Goal: Navigation & Orientation: Find specific page/section

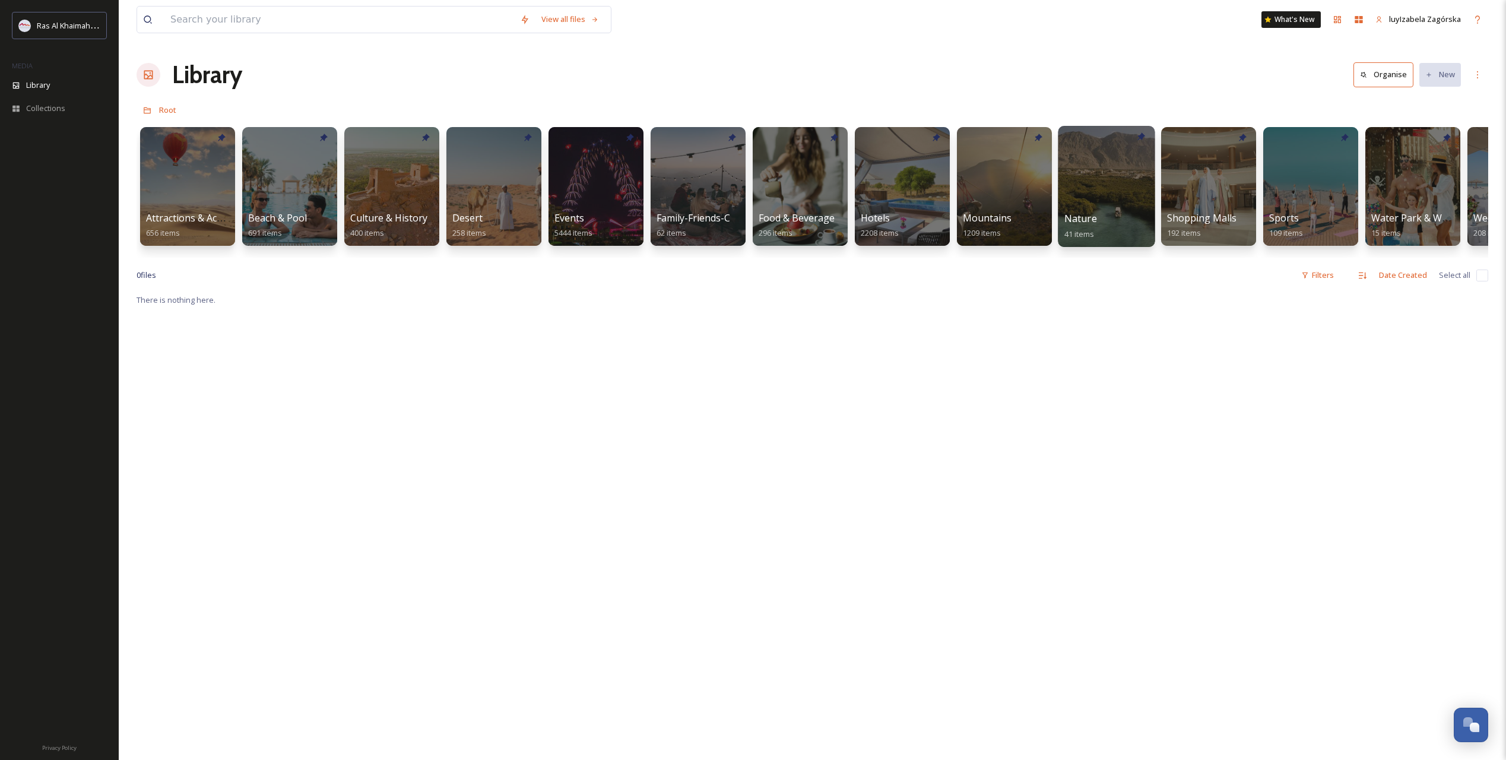
click at [1098, 204] on div at bounding box center [1106, 186] width 97 height 121
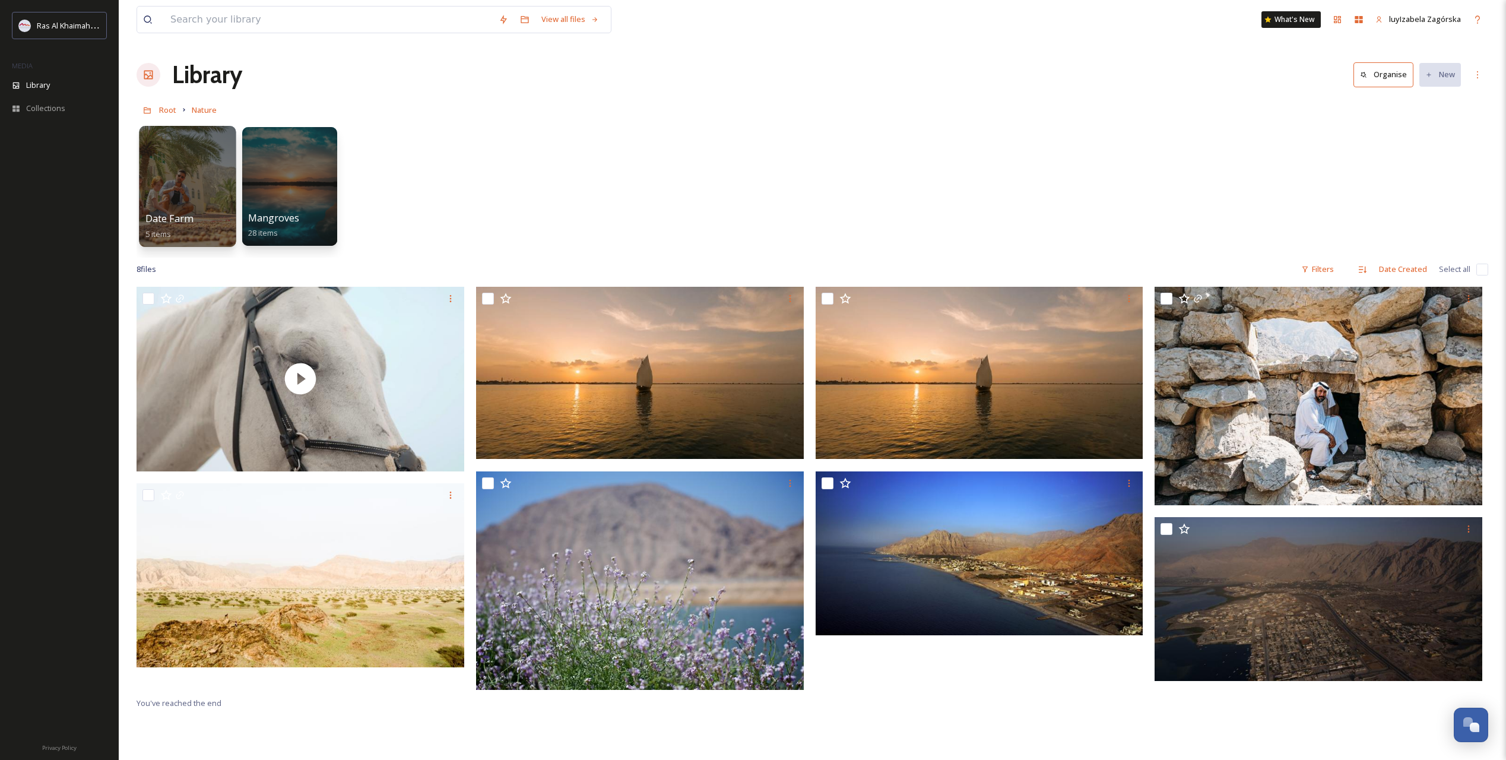
click at [185, 191] on div at bounding box center [187, 186] width 97 height 121
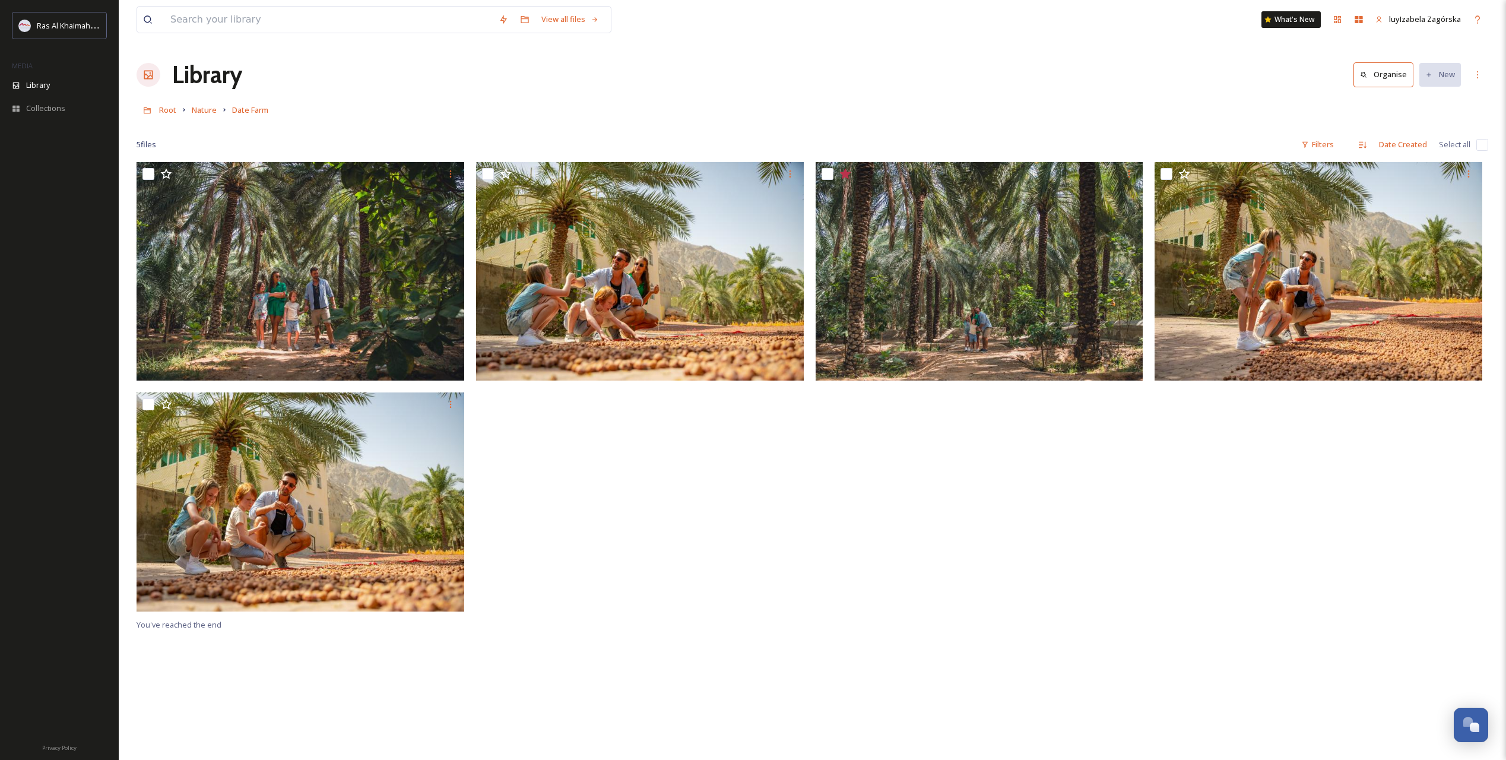
drag, startPoint x: 667, startPoint y: 484, endPoint x: 658, endPoint y: 483, distance: 9.0
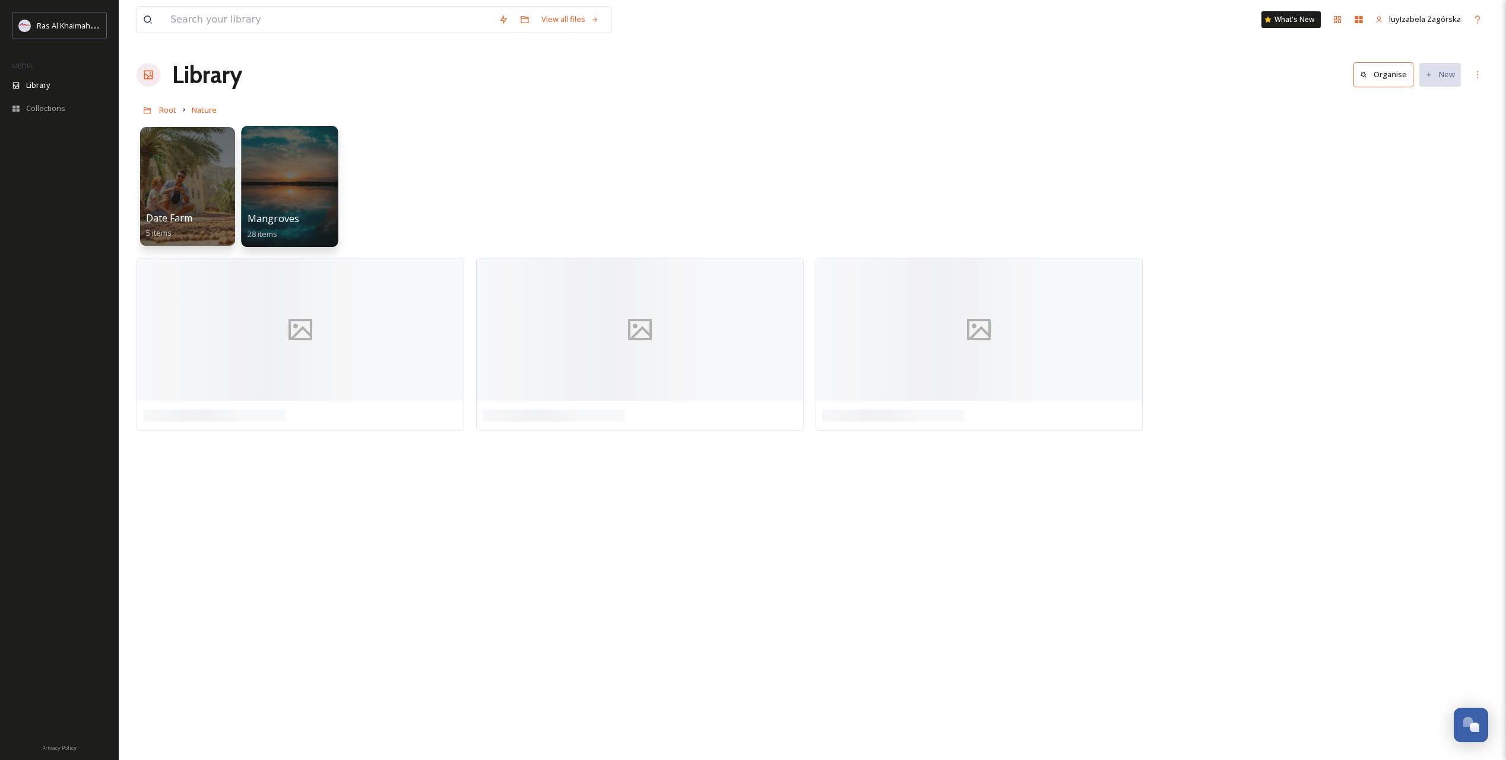
click at [303, 180] on div at bounding box center [289, 186] width 97 height 121
drag, startPoint x: 485, startPoint y: 309, endPoint x: 474, endPoint y: 307, distance: 10.8
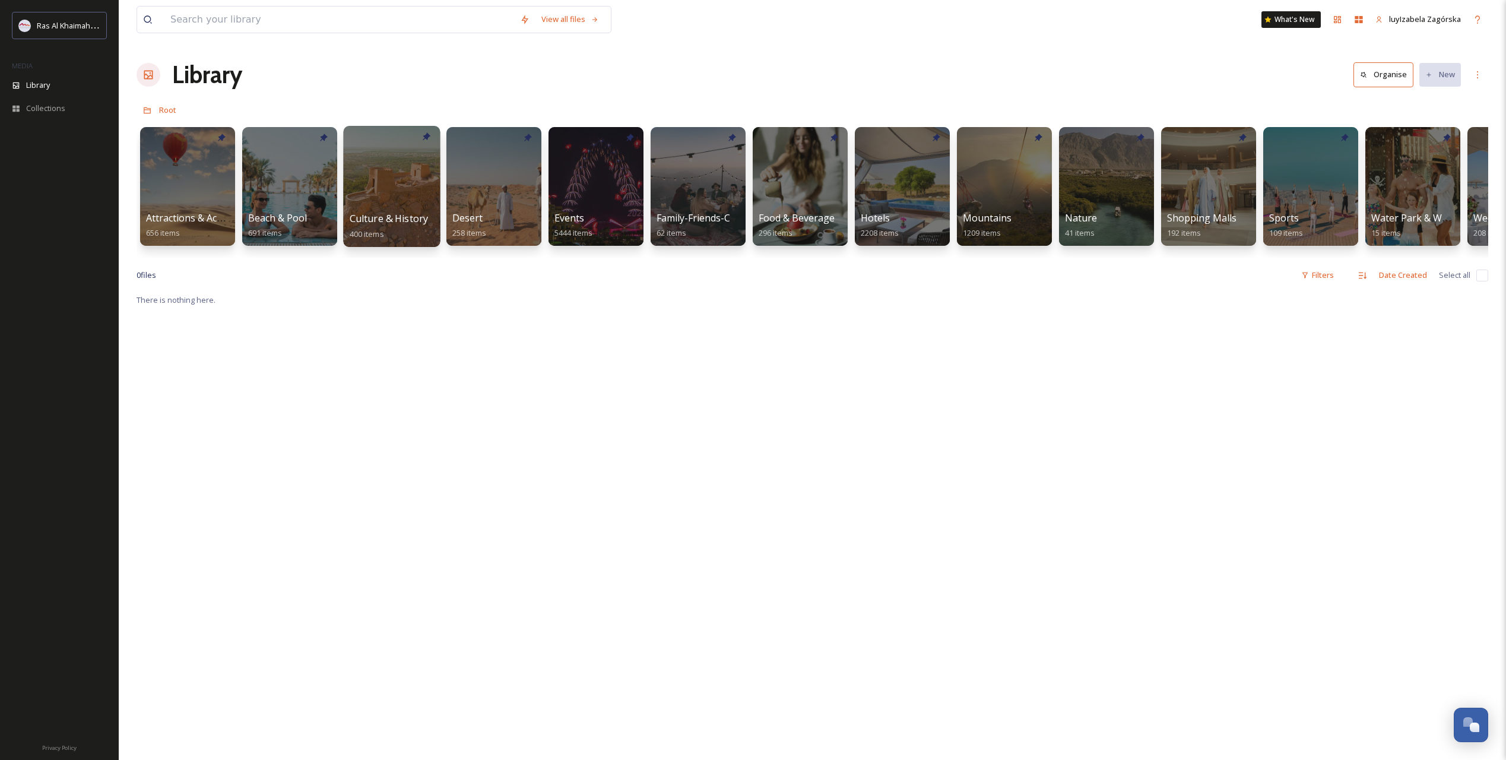
click at [373, 213] on span "Culture & History" at bounding box center [389, 218] width 79 height 13
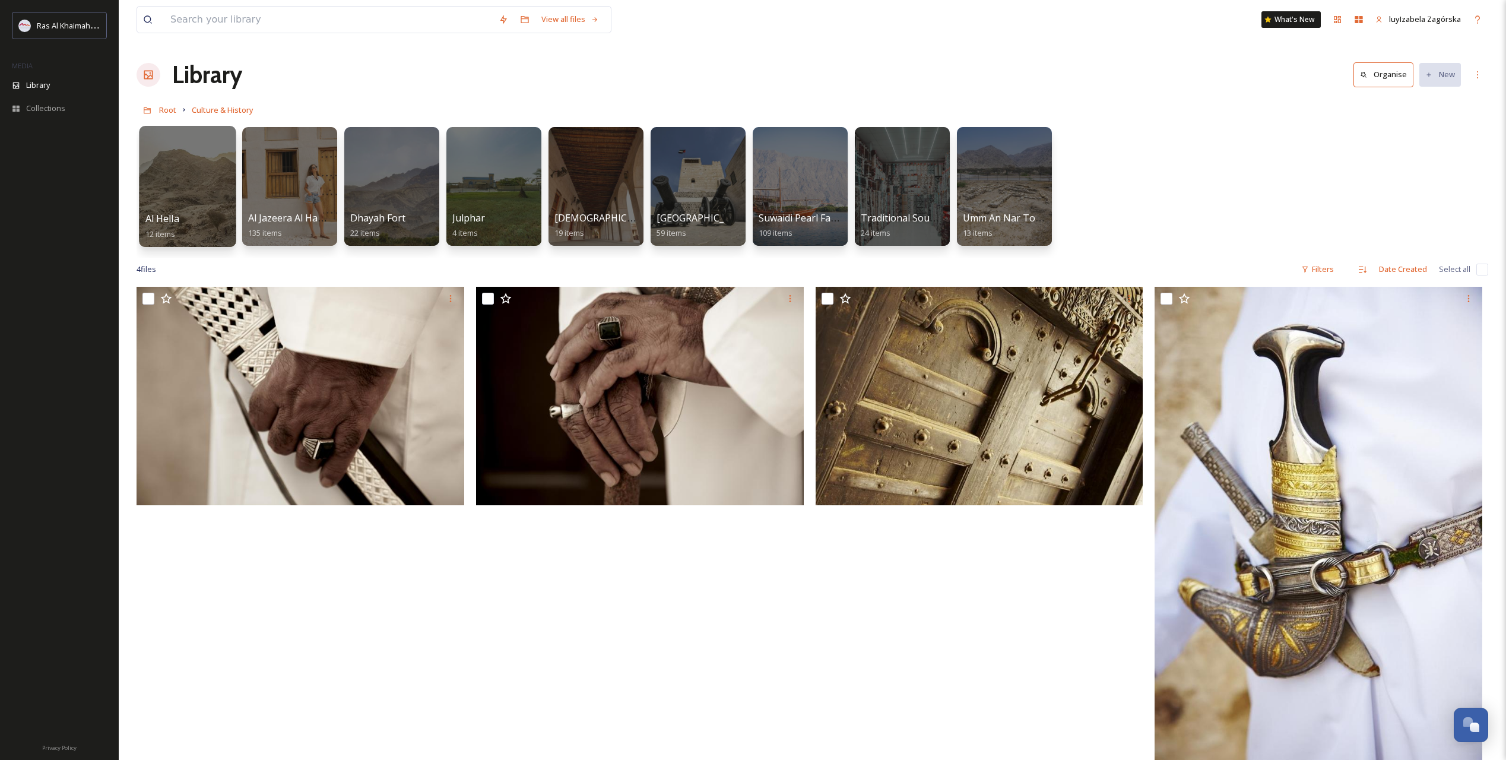
click at [172, 204] on div at bounding box center [187, 186] width 97 height 121
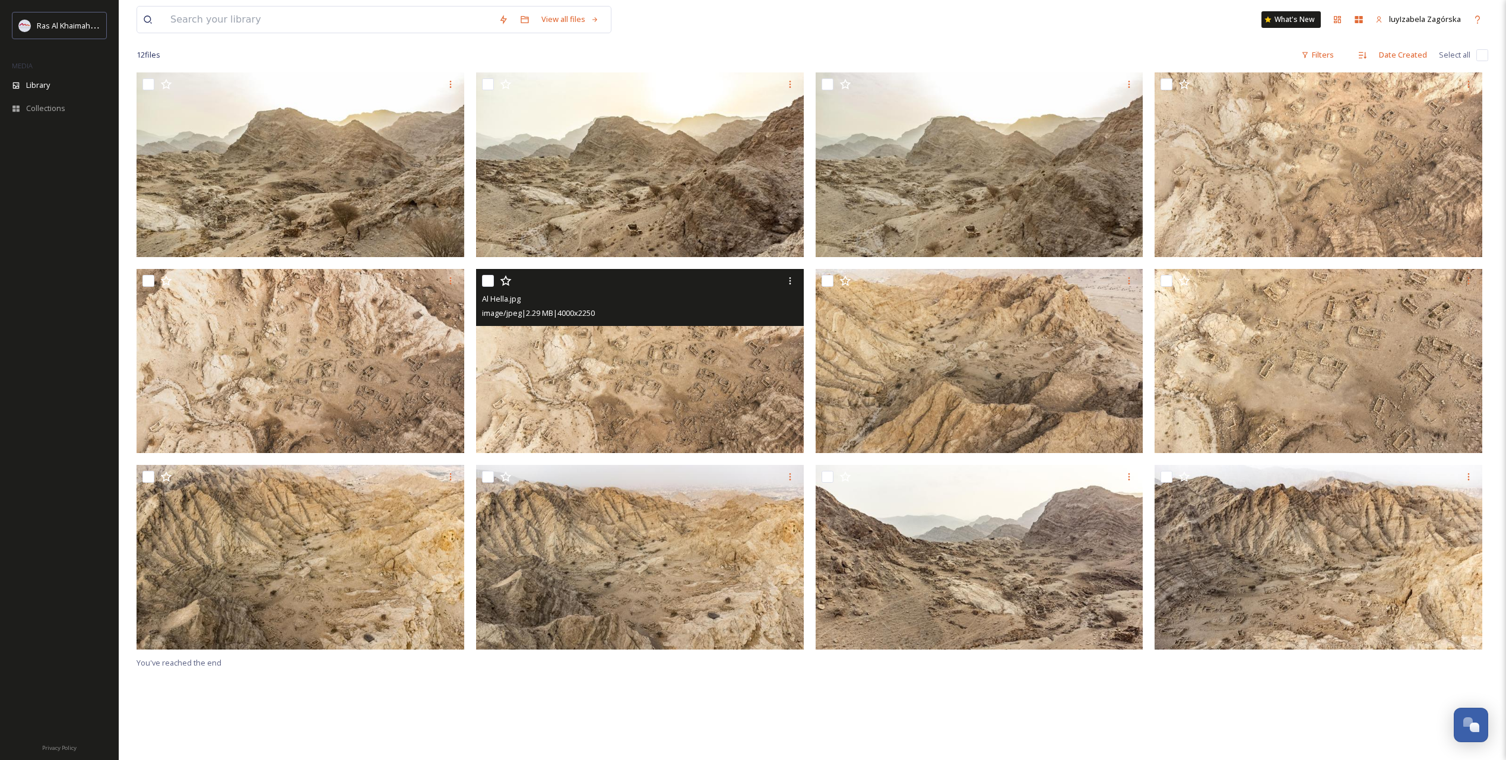
scroll to position [162, 0]
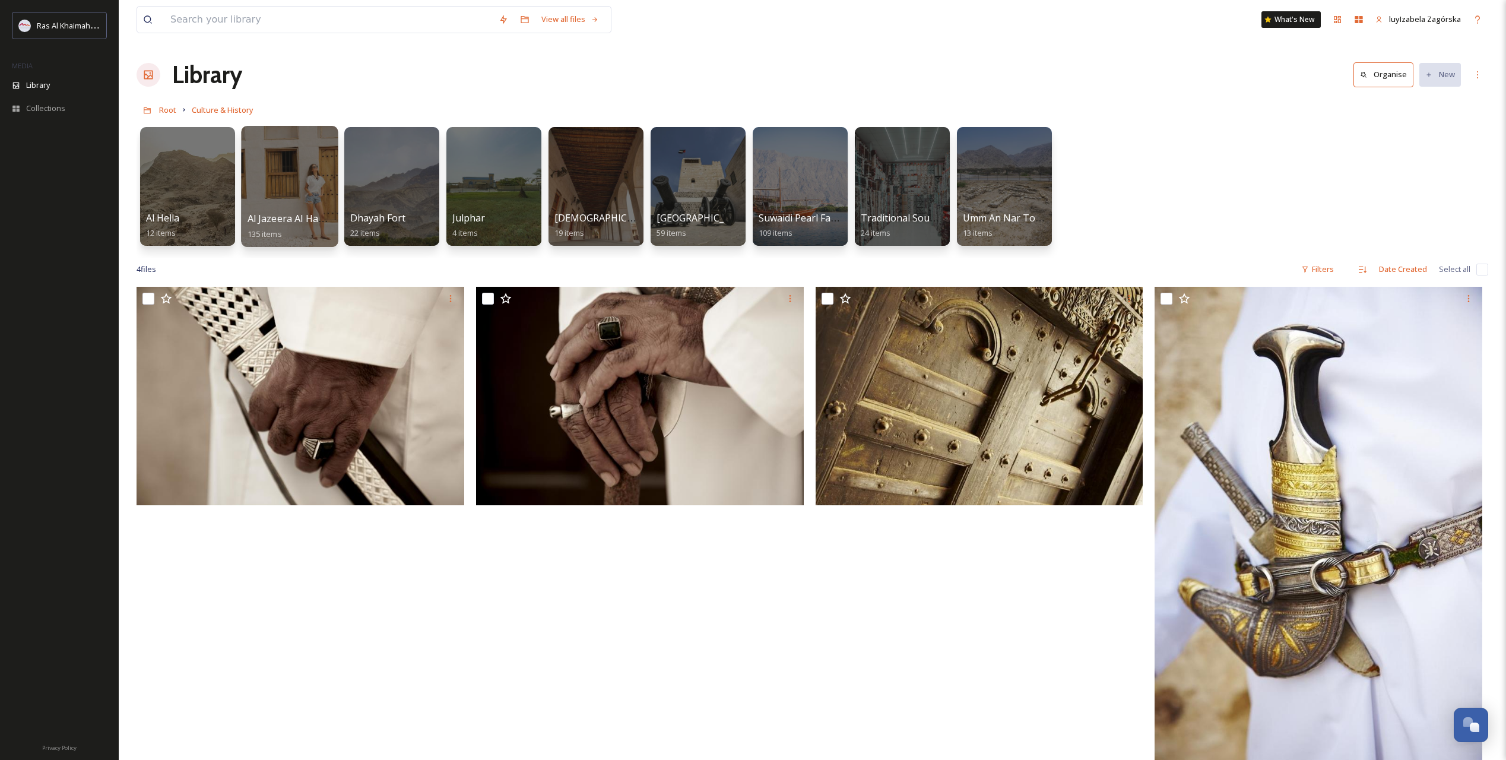
click at [303, 169] on div at bounding box center [289, 186] width 97 height 121
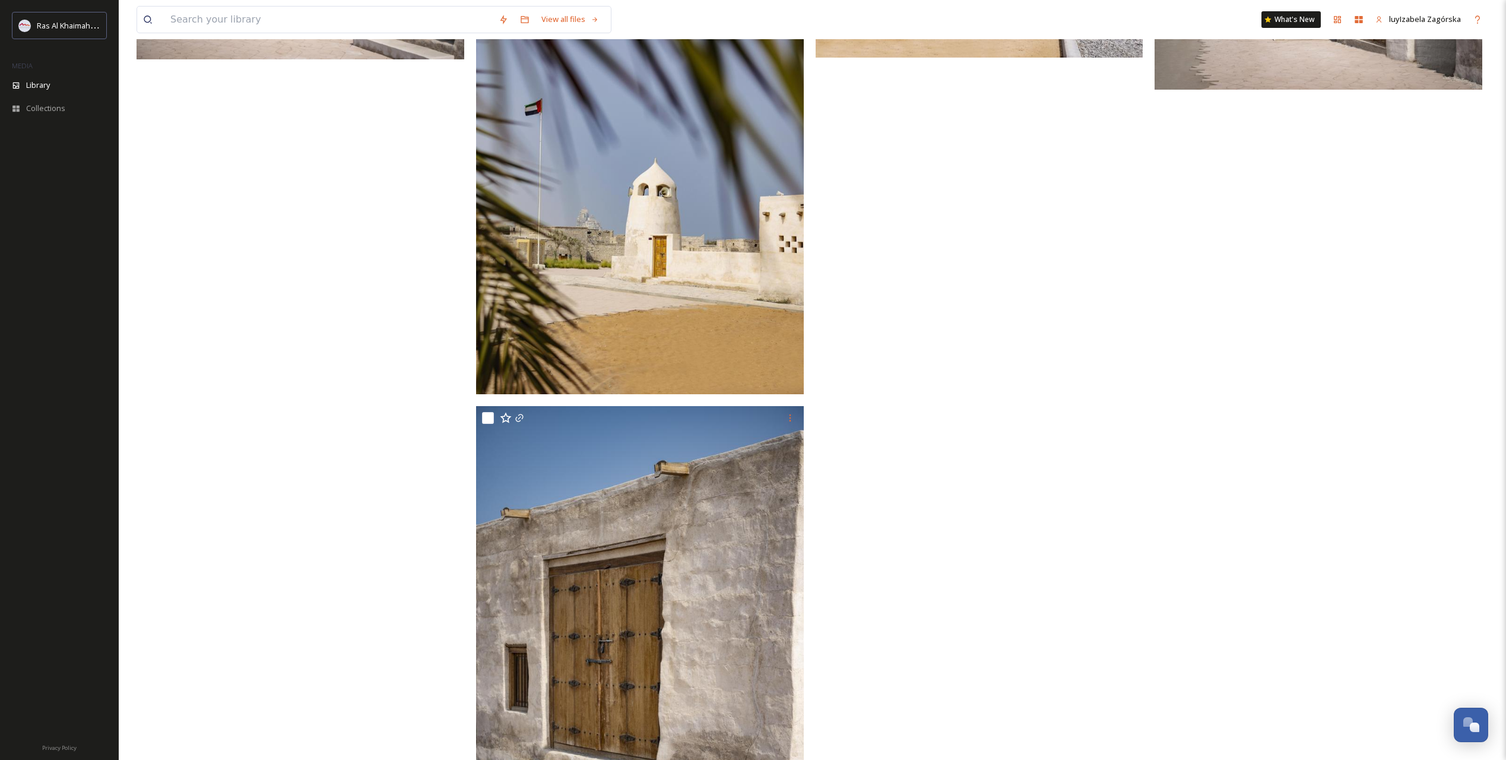
scroll to position [1397, 0]
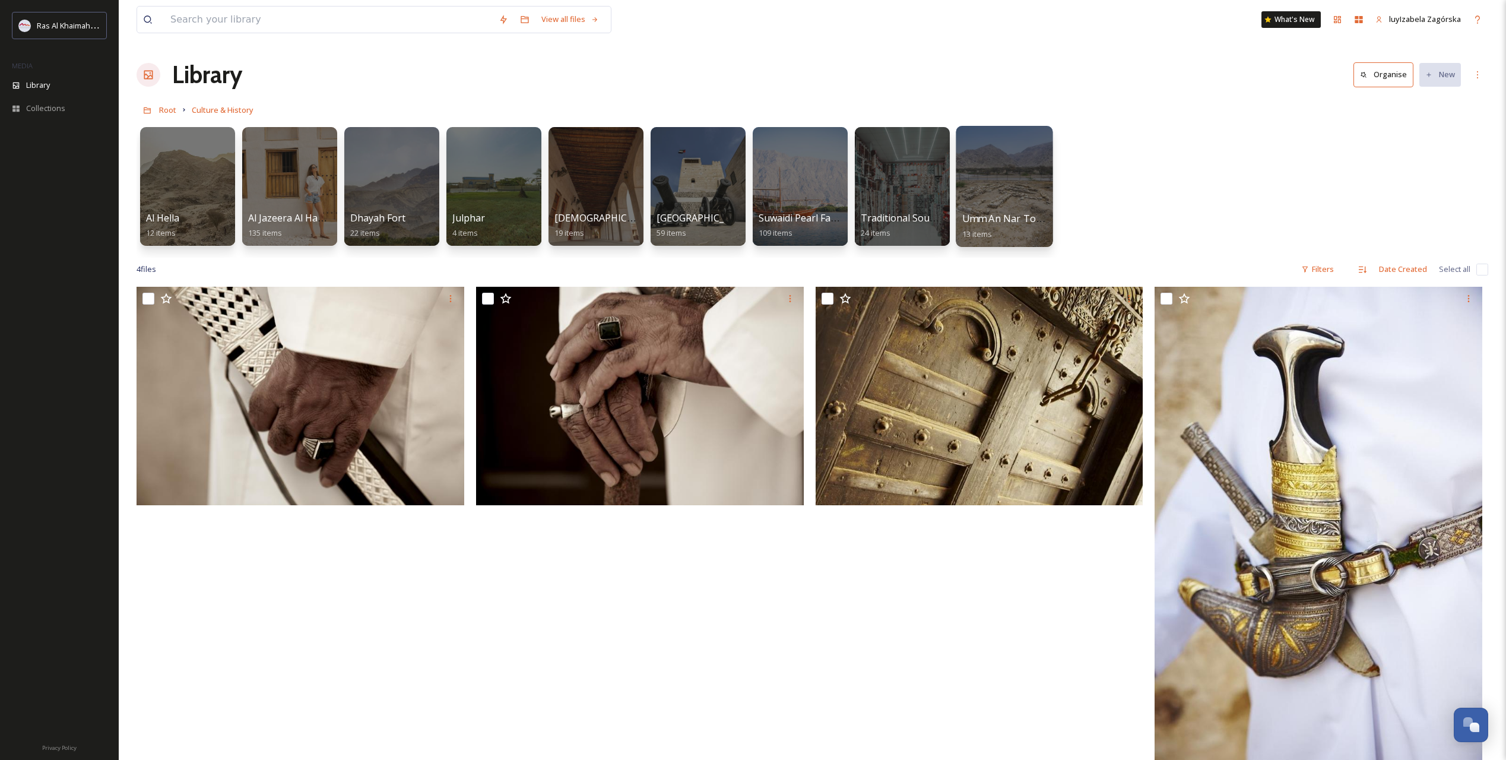
click at [1002, 185] on div at bounding box center [1004, 186] width 97 height 121
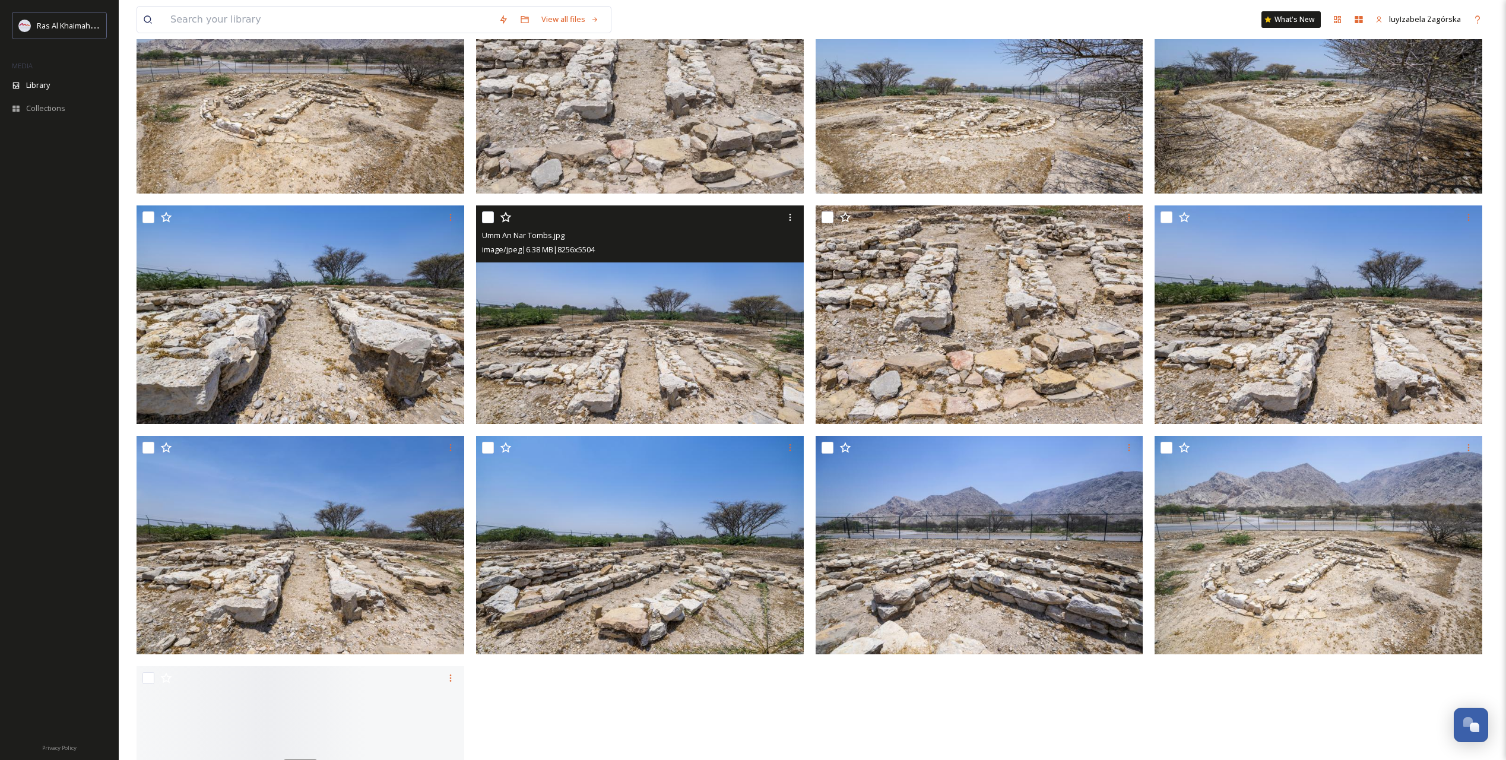
scroll to position [332, 0]
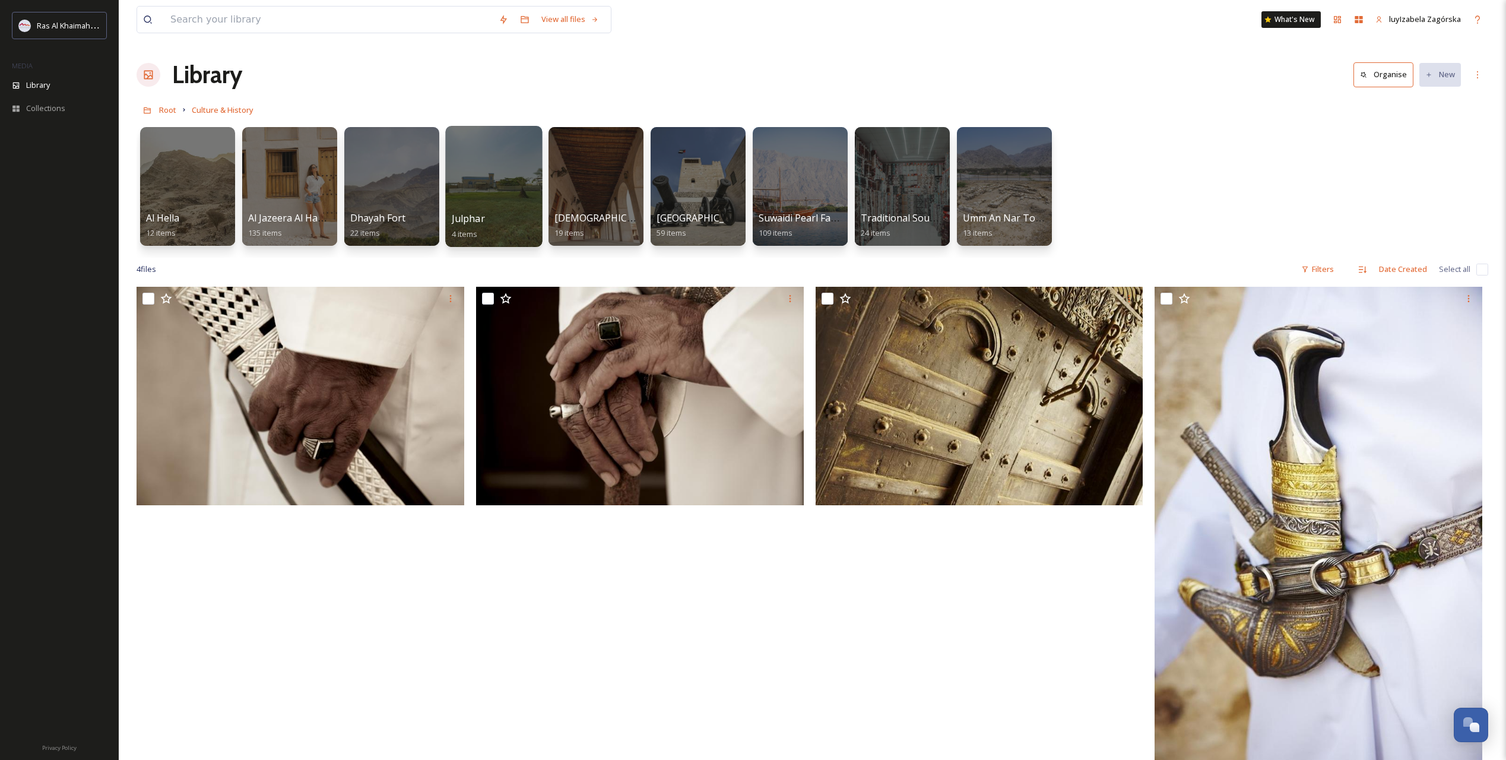
click at [471, 220] on span "Julphar" at bounding box center [468, 218] width 33 height 13
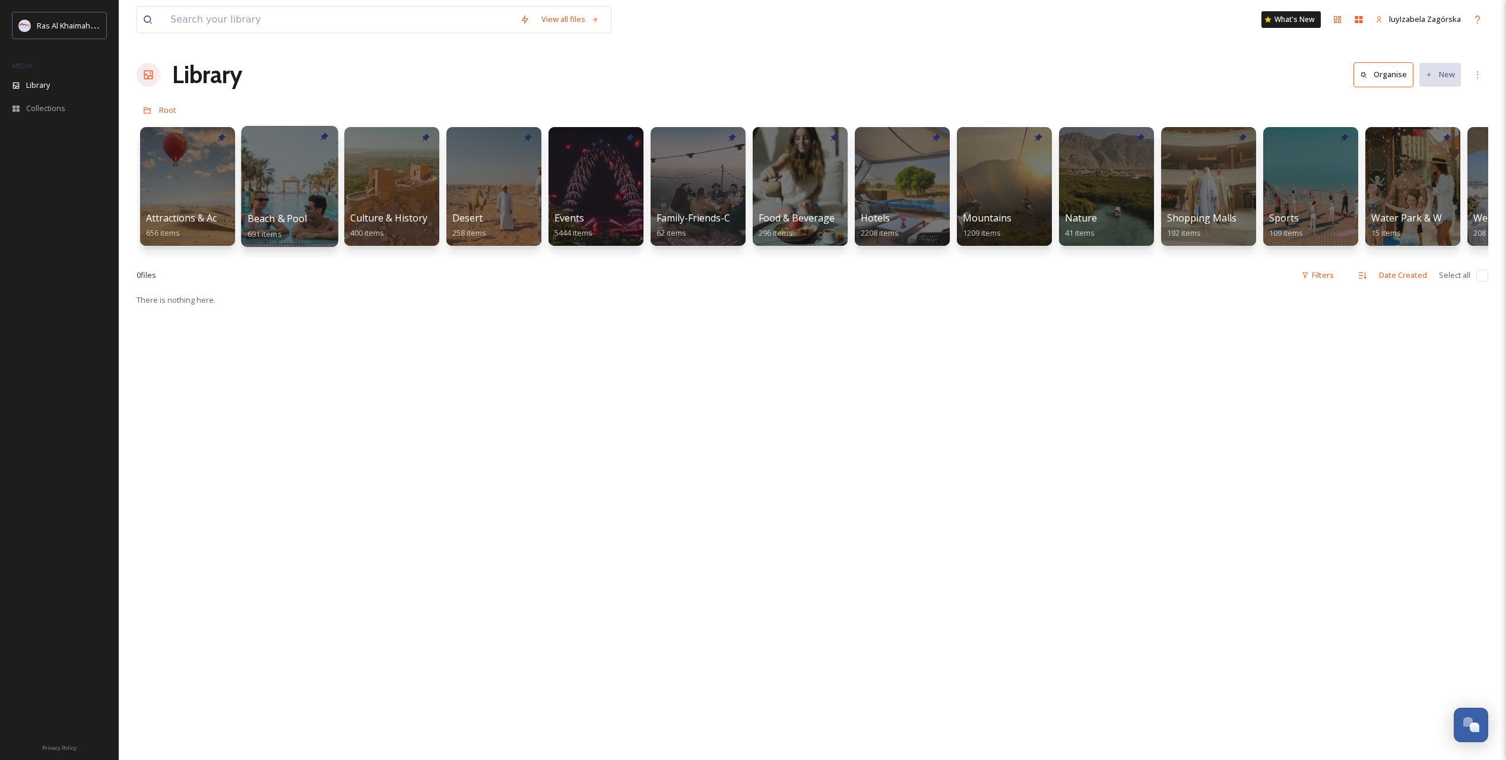
click at [257, 213] on span "Beach & Pool" at bounding box center [278, 218] width 60 height 13
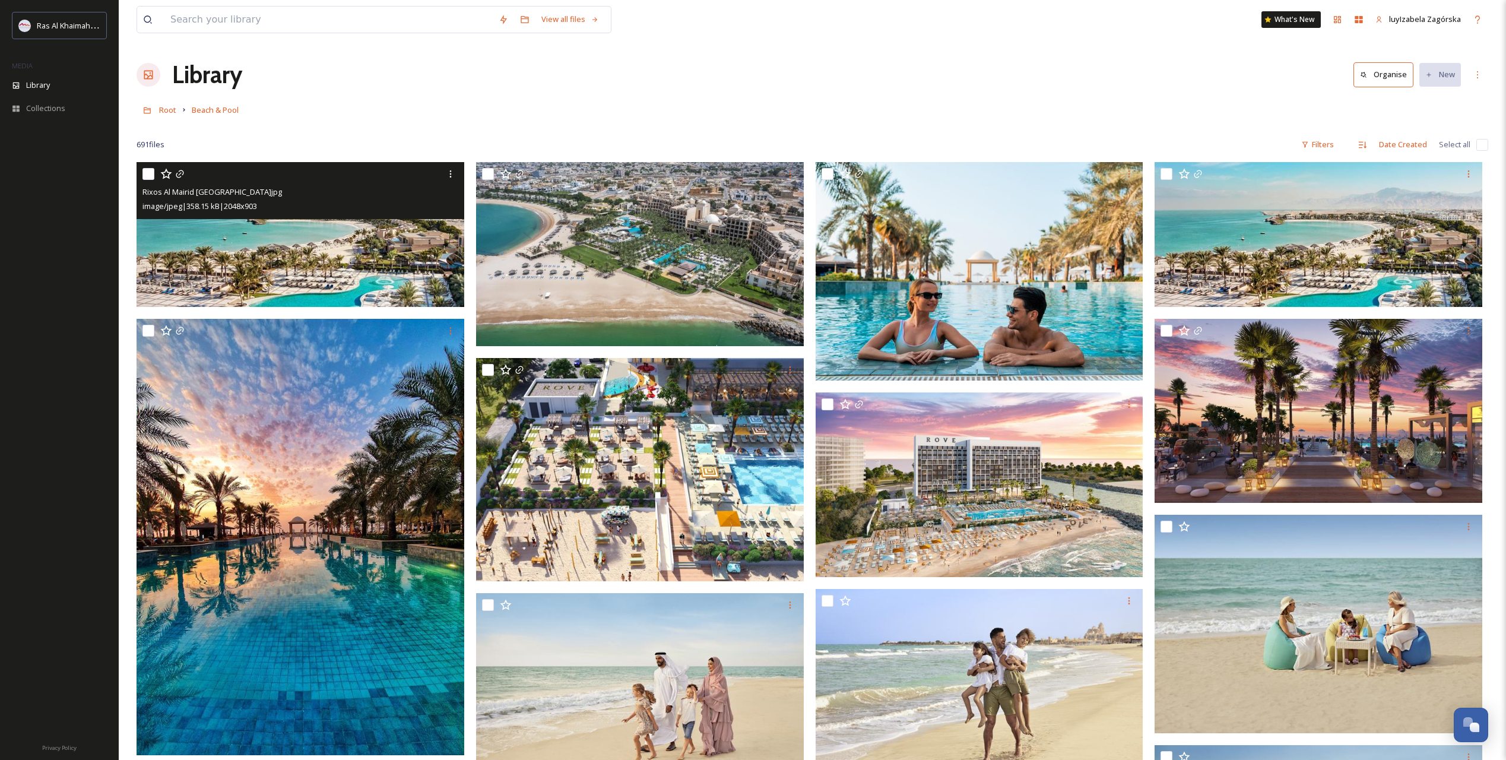
click at [393, 249] on img at bounding box center [301, 234] width 328 height 145
